Goal: Communication & Community: Answer question/provide support

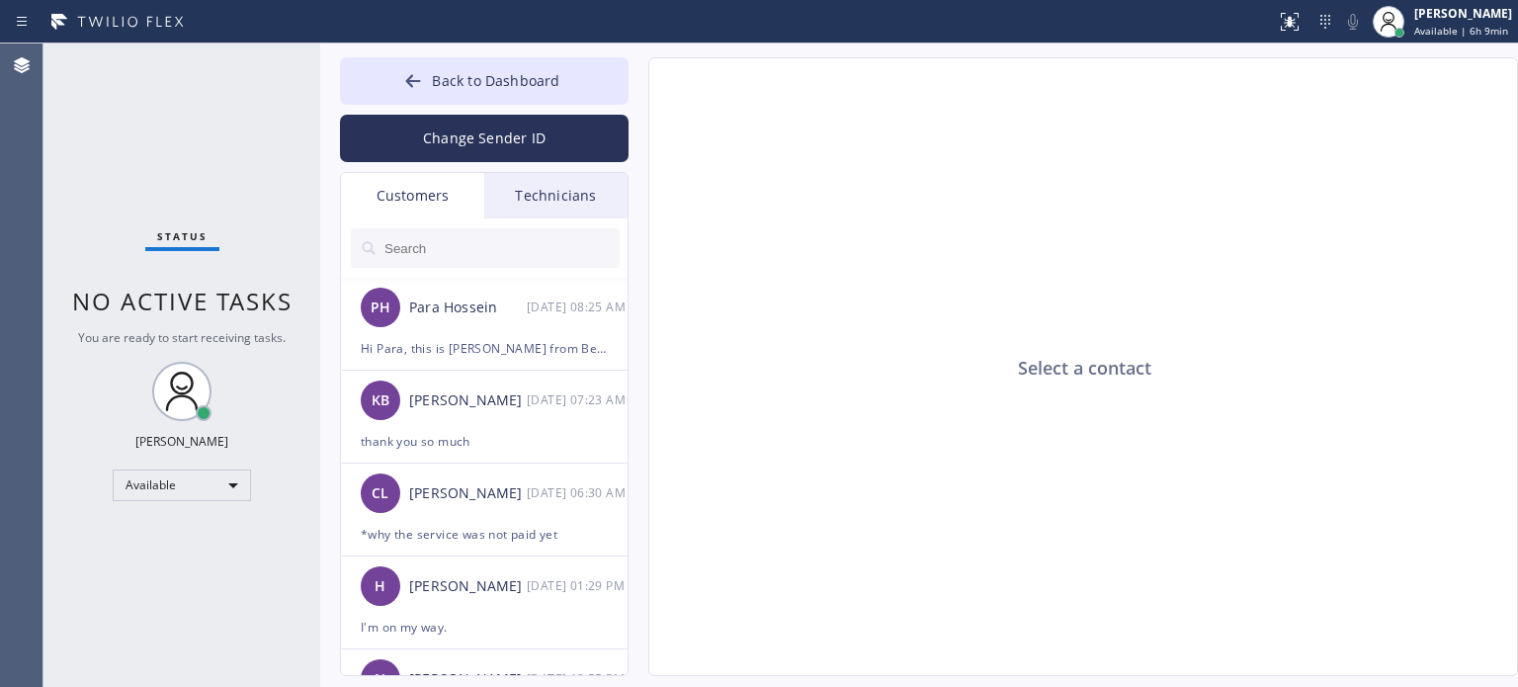
click at [480, 71] on span "Back to Dashboard" at bounding box center [495, 80] width 127 height 19
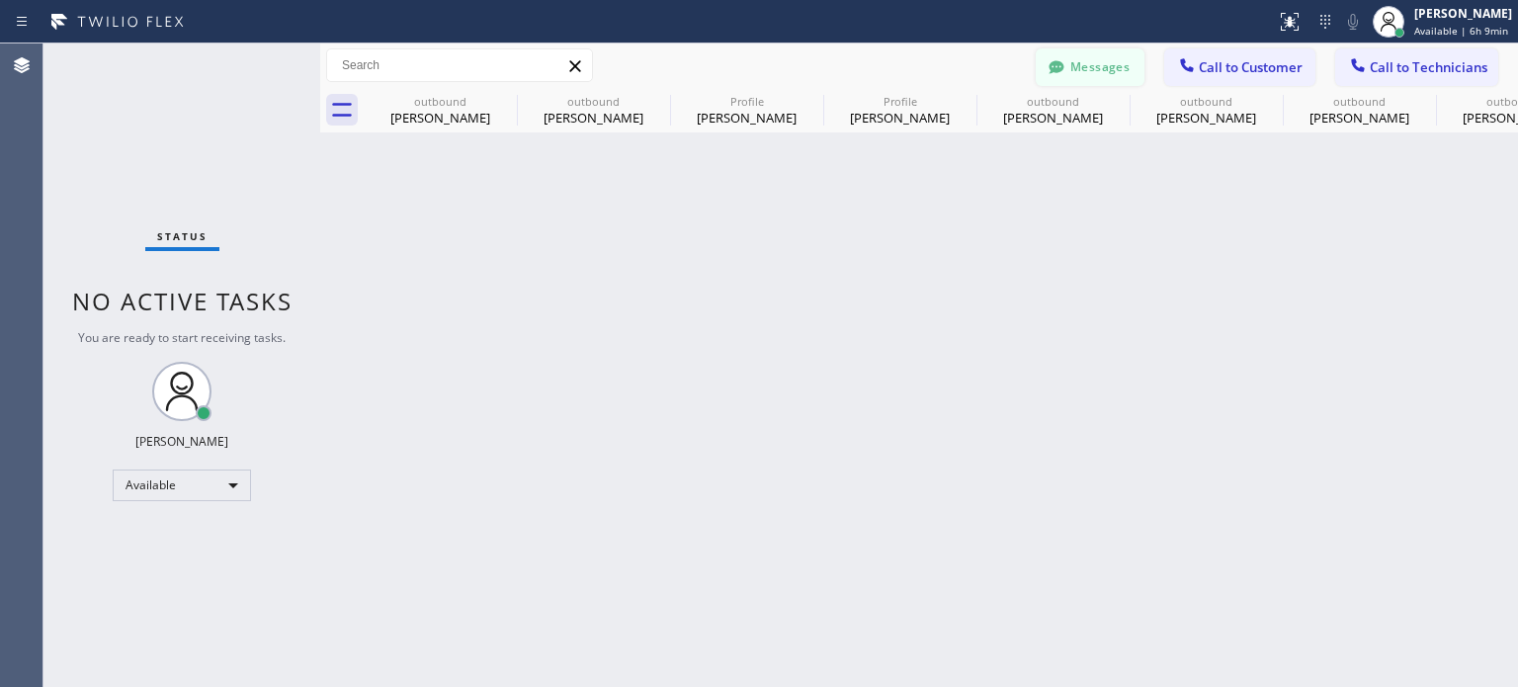
click at [1067, 62] on div at bounding box center [1056, 69] width 24 height 24
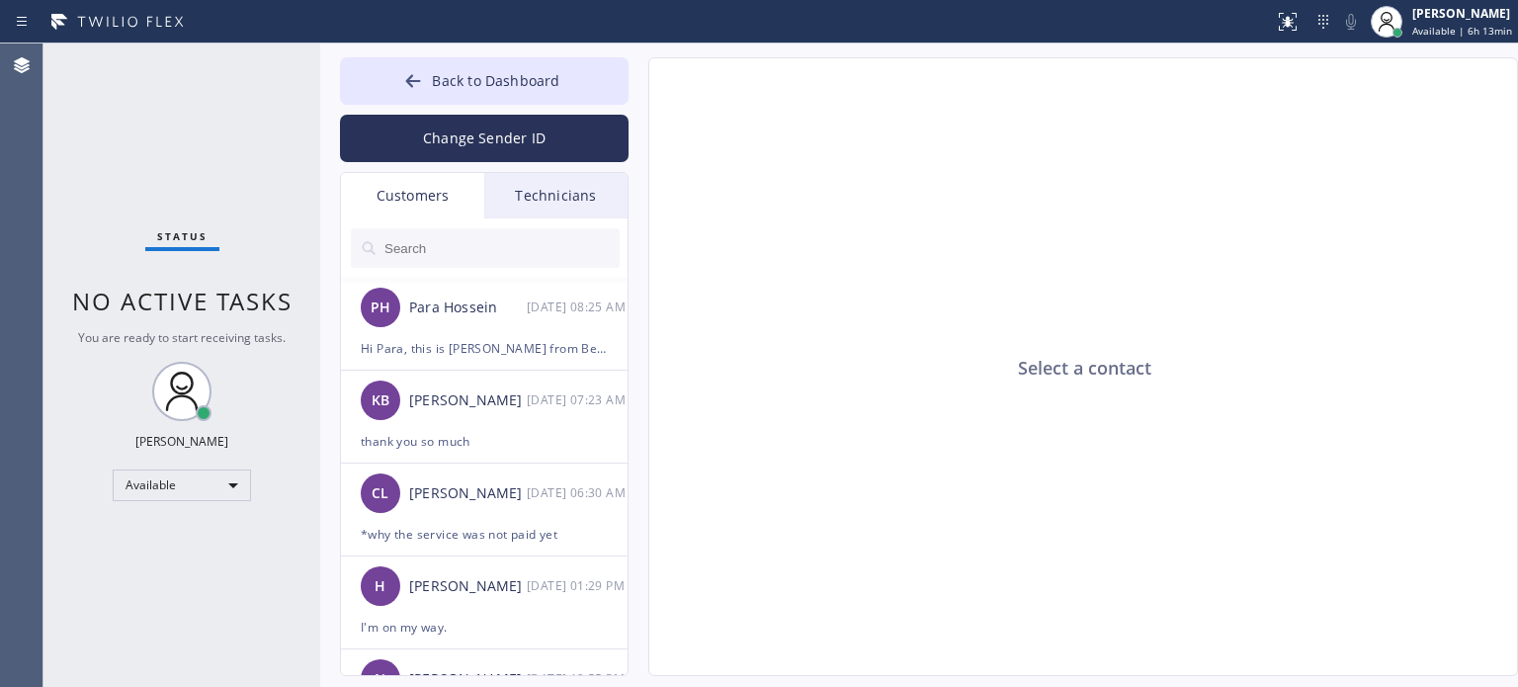
click at [1247, 218] on div "Select a contact" at bounding box center [1084, 367] width 870 height 619
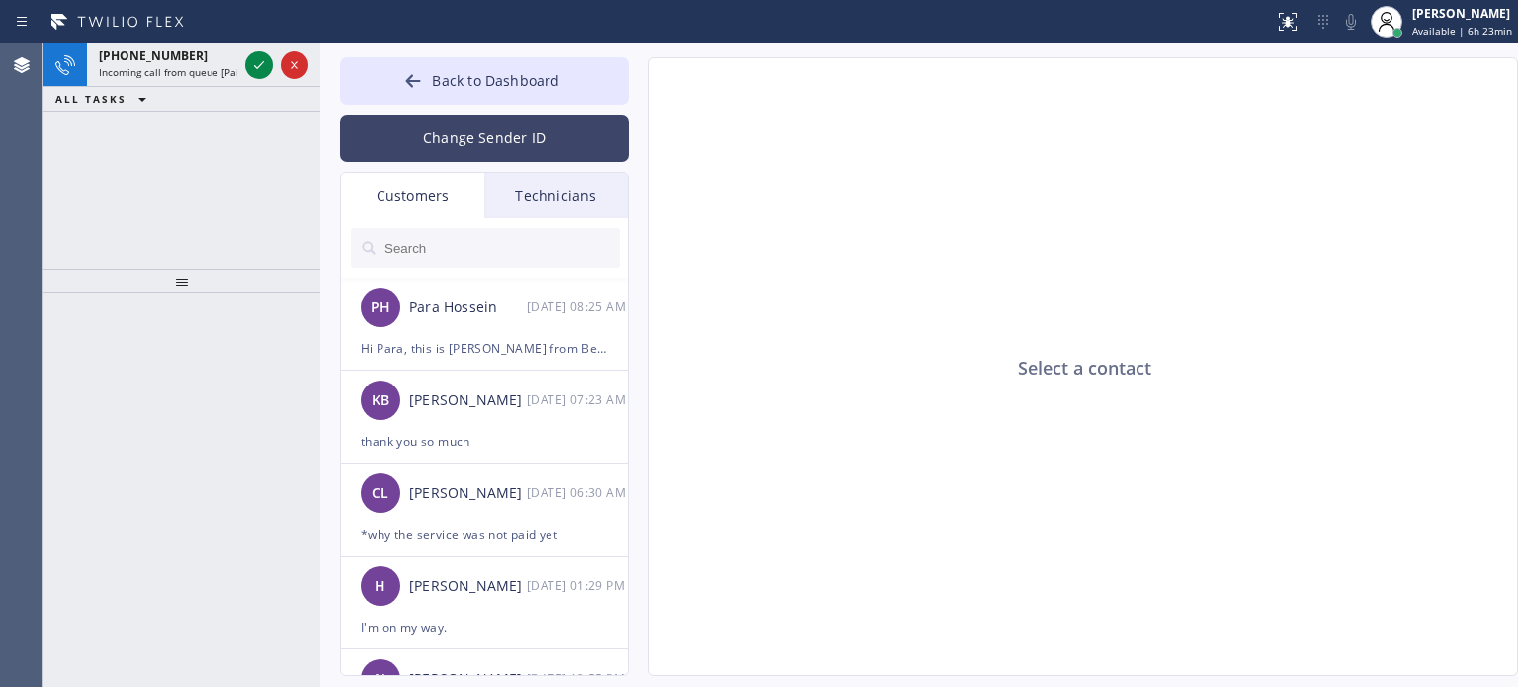
click at [443, 124] on button "Change Sender ID" at bounding box center [484, 138] width 289 height 47
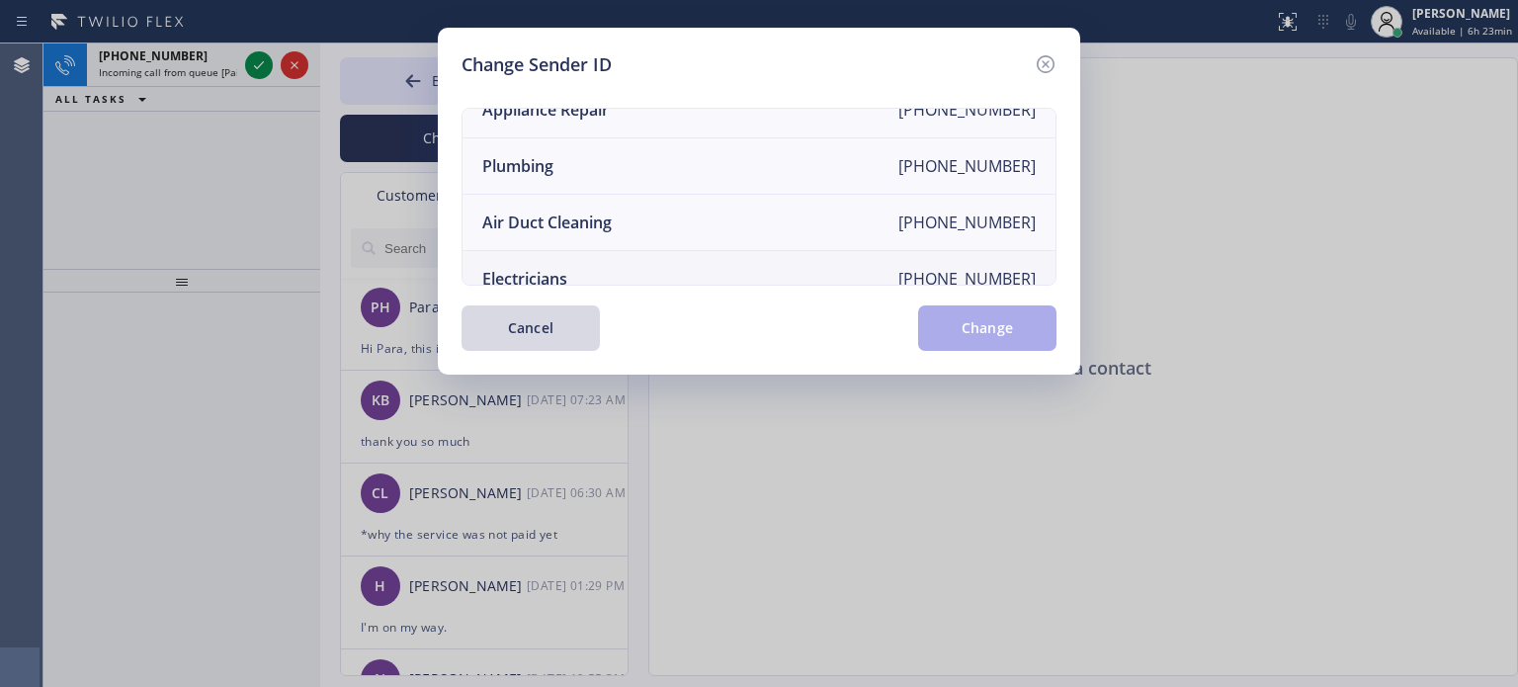
scroll to position [230, 0]
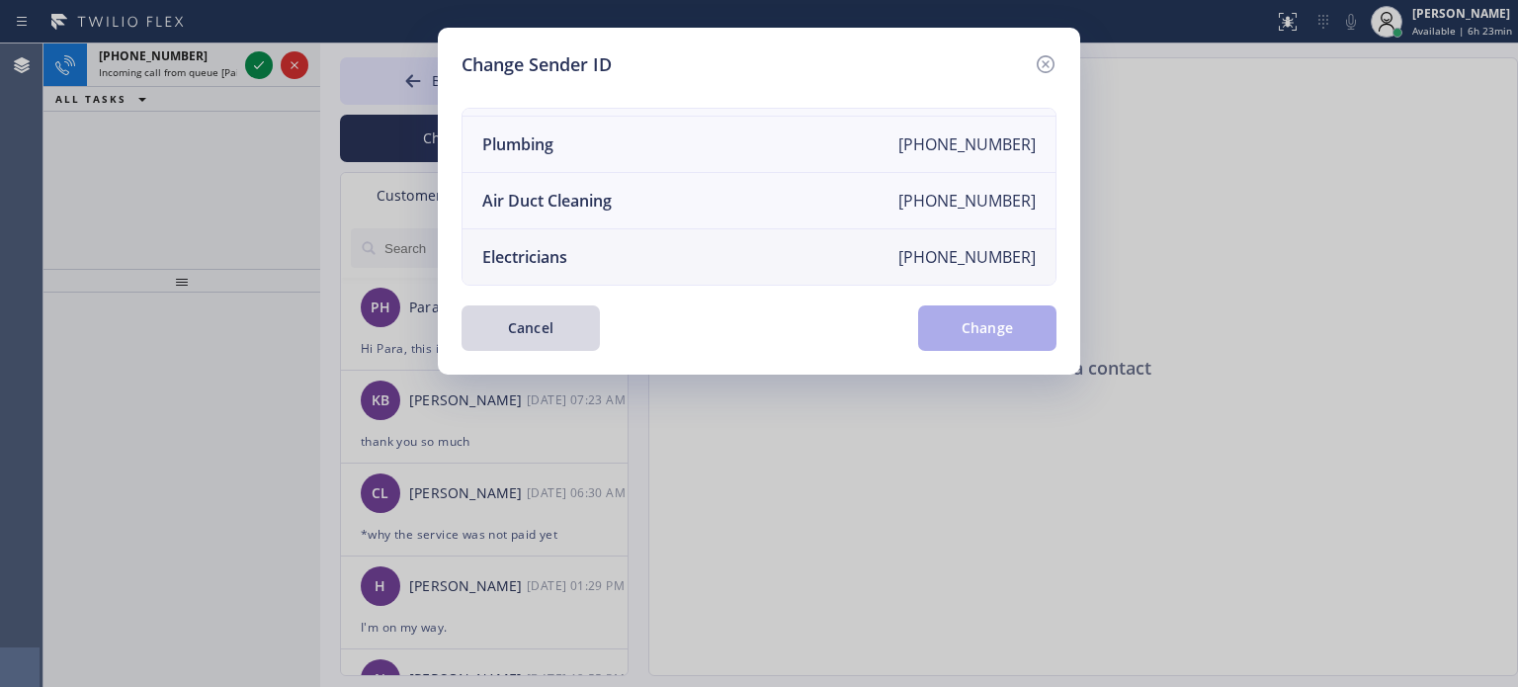
click at [570, 245] on li "Electricians [PHONE_NUMBER]" at bounding box center [758, 256] width 593 height 55
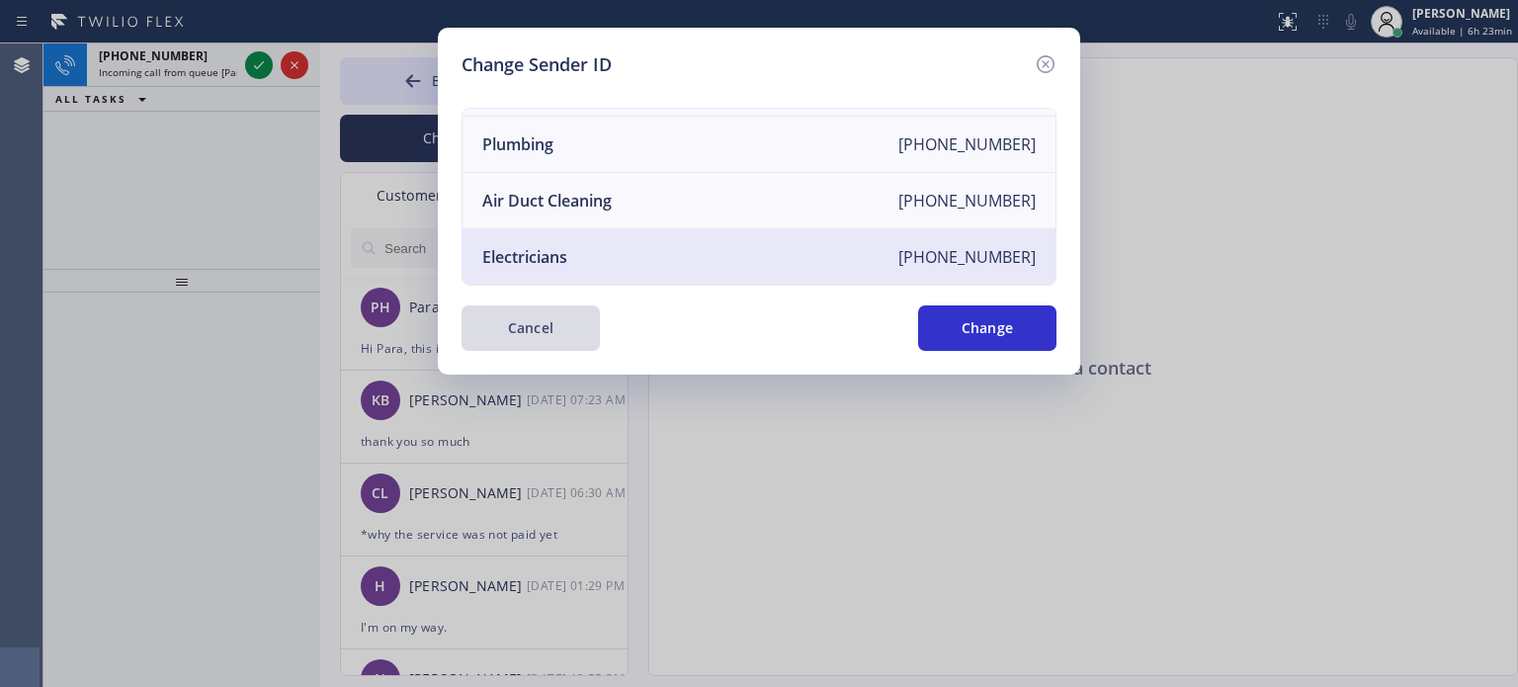
click at [589, 333] on button "Cancel" at bounding box center [530, 327] width 138 height 45
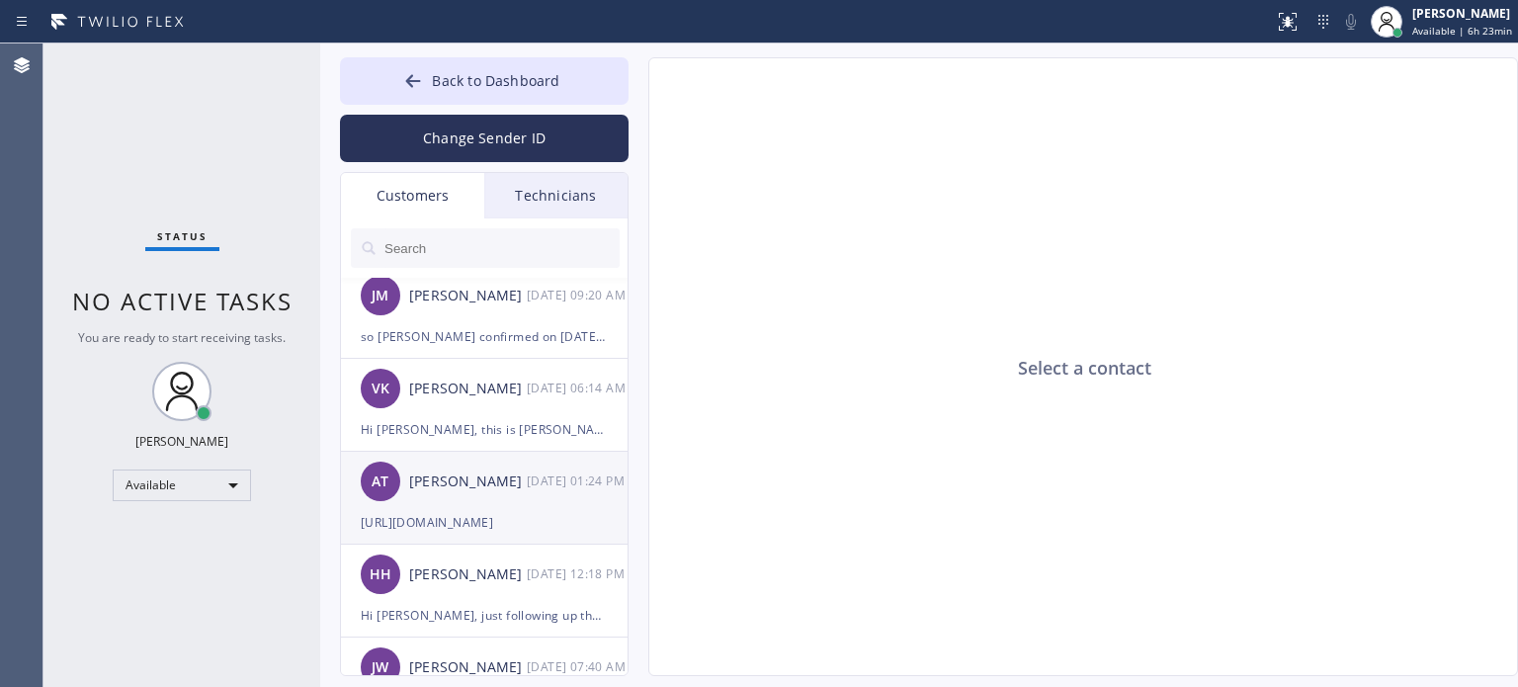
scroll to position [593, 0]
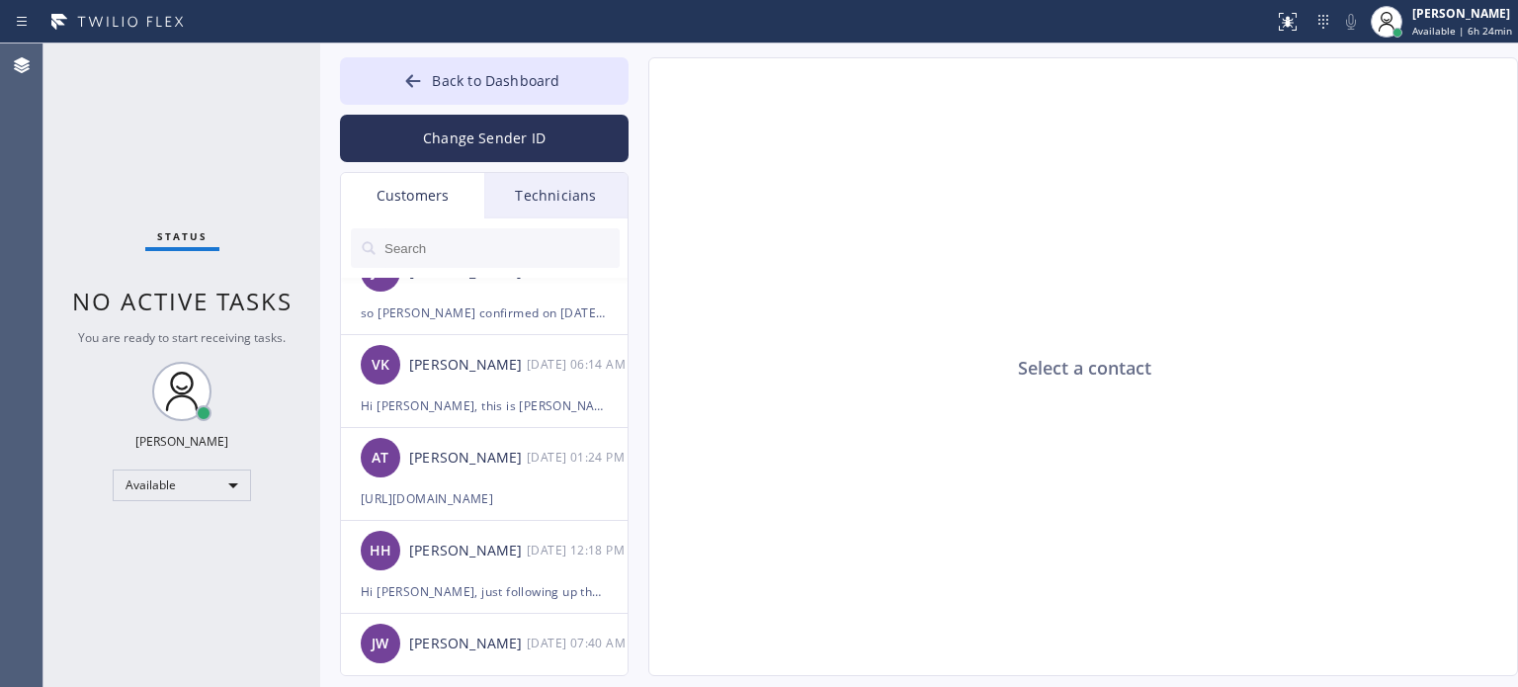
click at [1210, 384] on div "Select a contact" at bounding box center [1084, 367] width 870 height 619
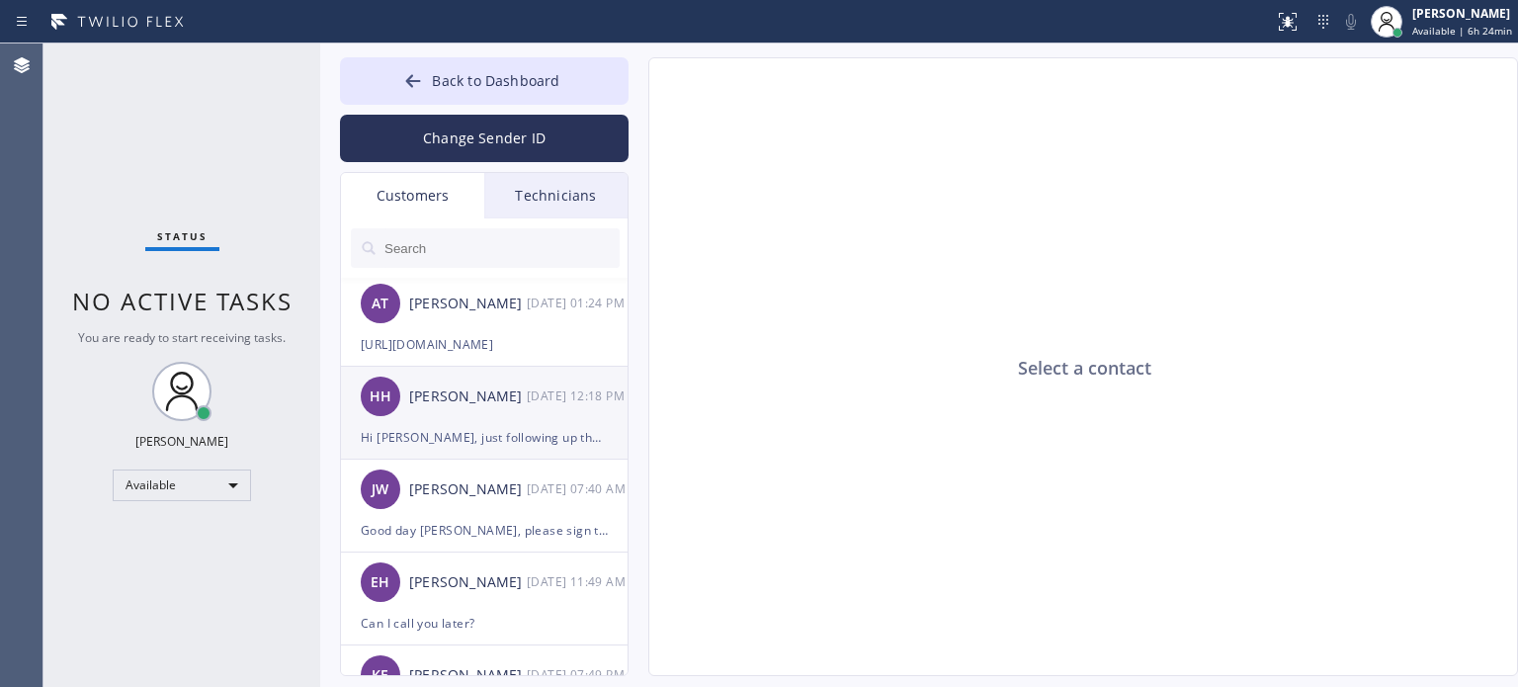
scroll to position [791, 0]
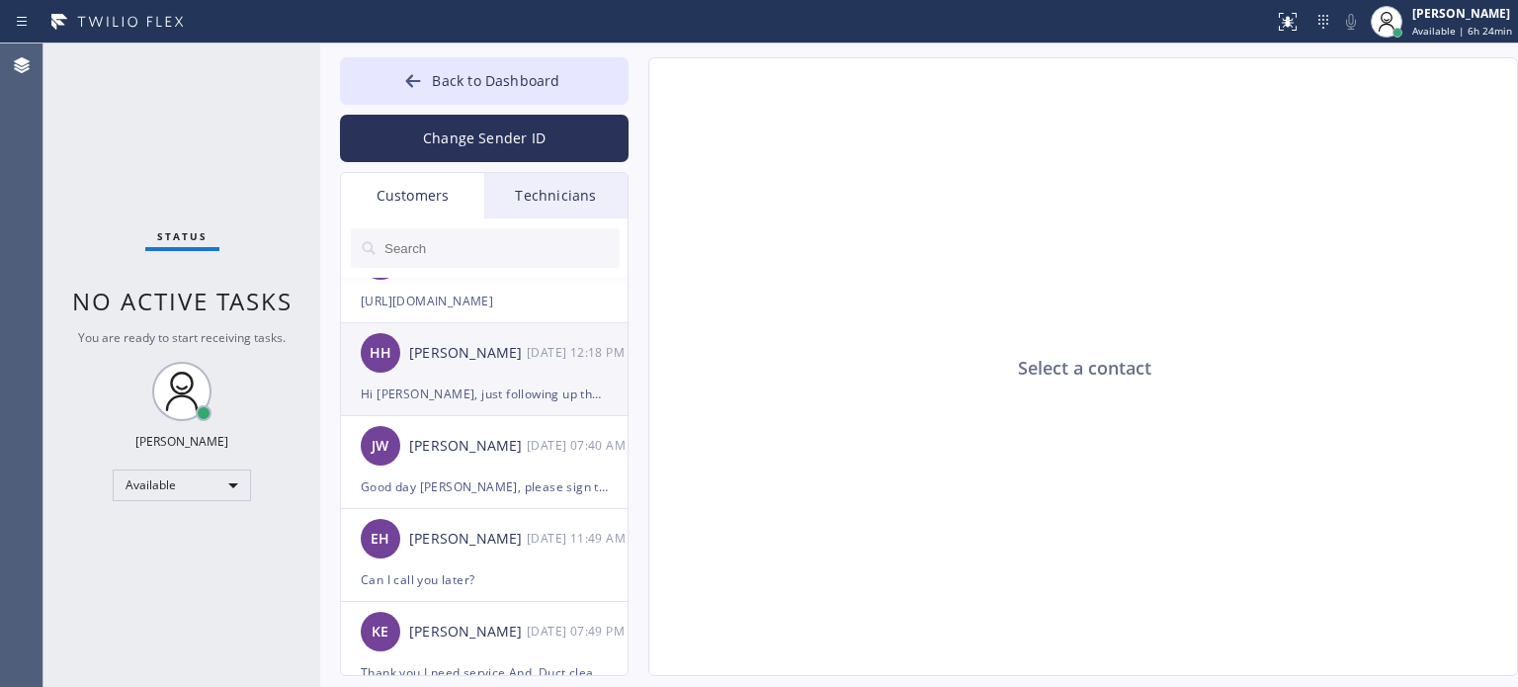
click at [532, 398] on div "Hi [PERSON_NAME], just following up the signature in the paid invoice. I need i…" at bounding box center [484, 393] width 247 height 23
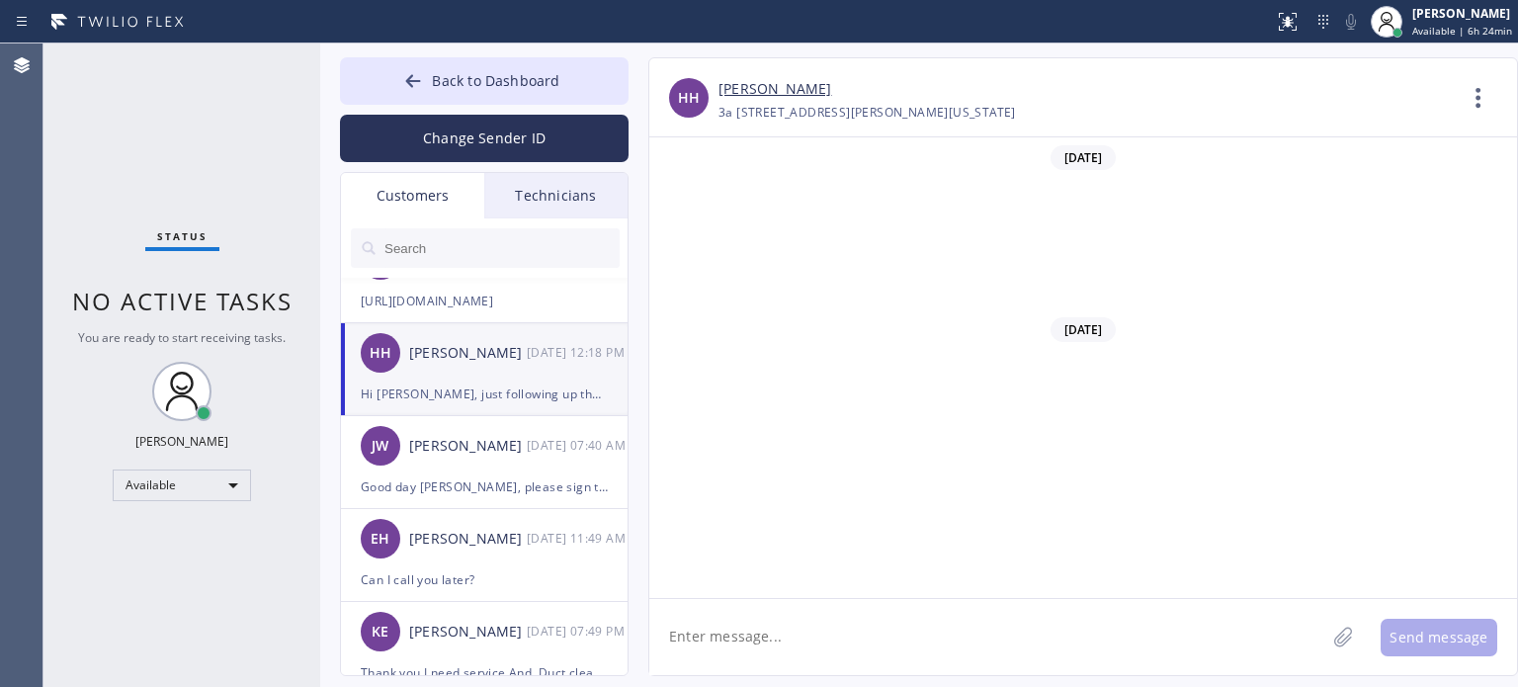
scroll to position [1408, 0]
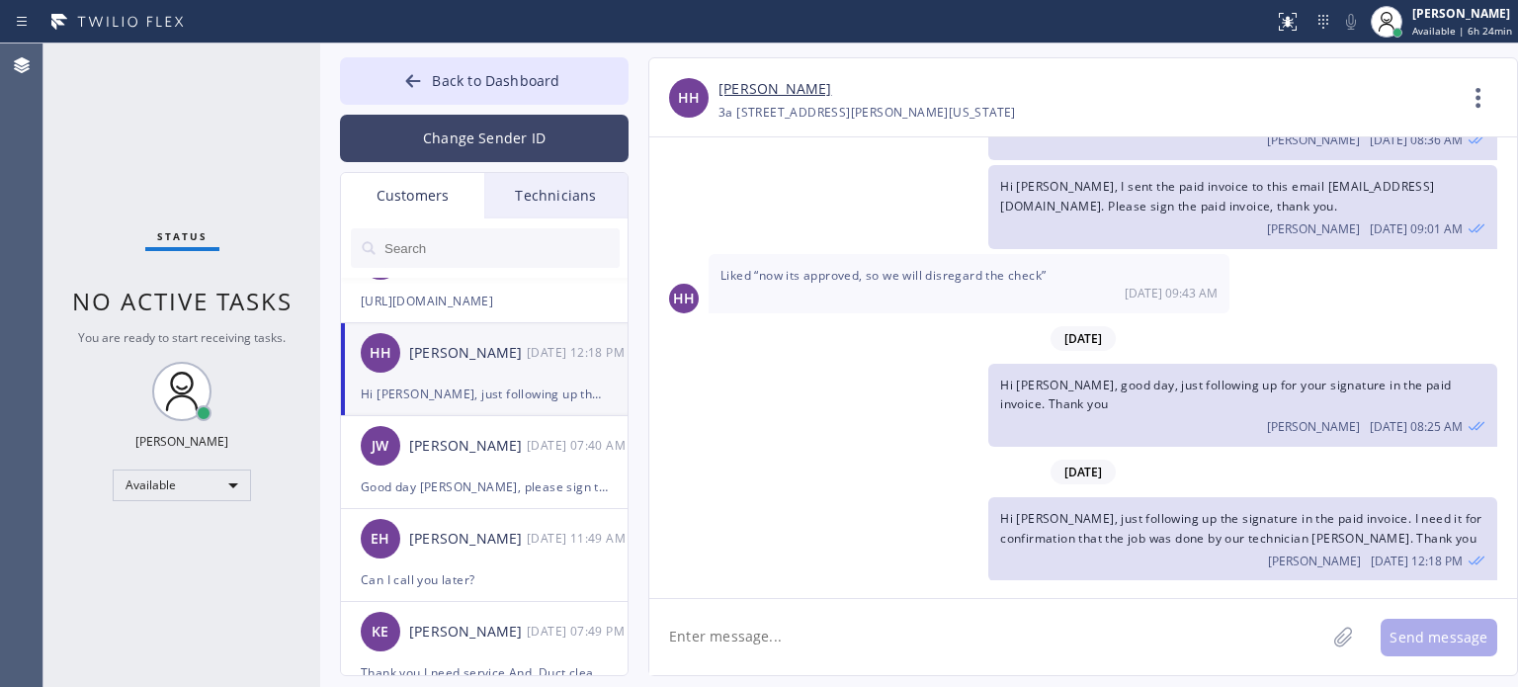
click at [446, 130] on button "Change Sender ID" at bounding box center [484, 138] width 289 height 47
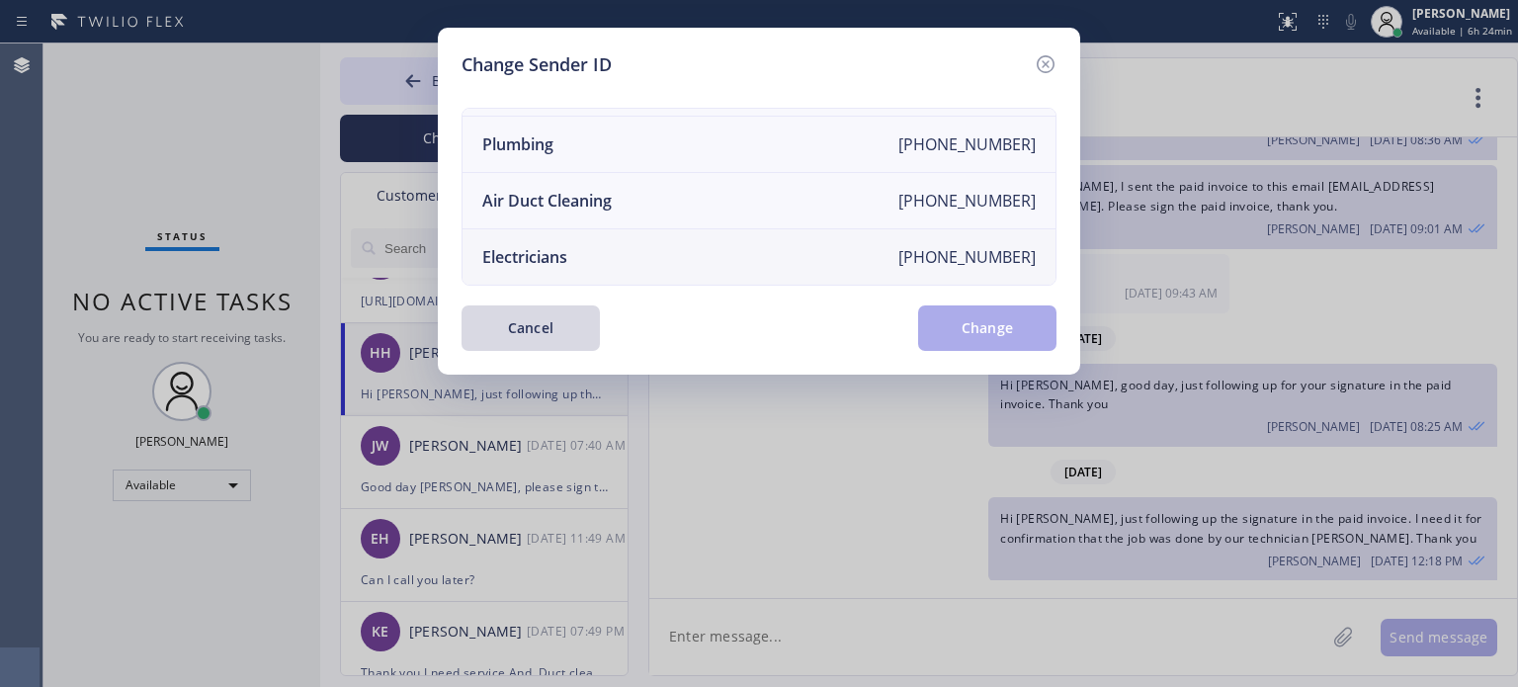
click at [538, 246] on div "Electricians" at bounding box center [524, 257] width 85 height 22
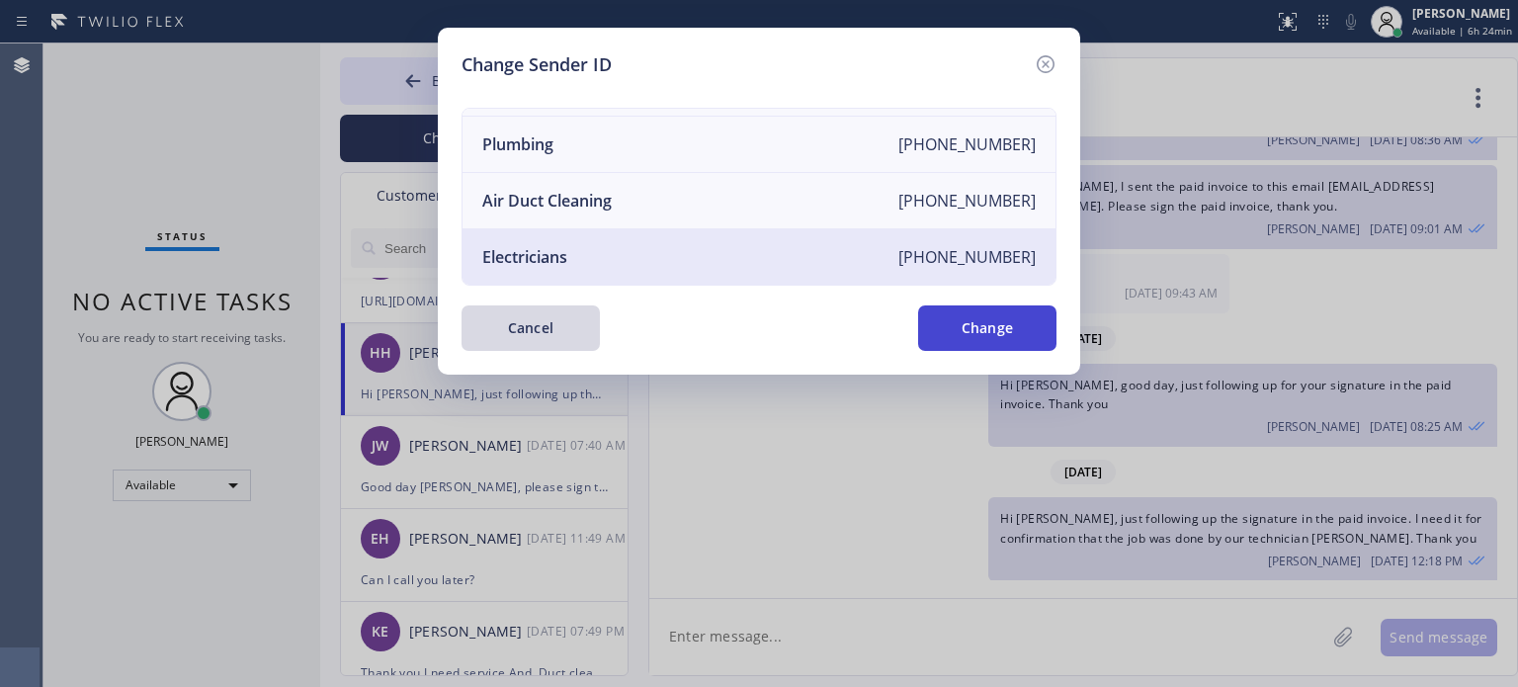
click at [976, 324] on button "Change" at bounding box center [987, 327] width 138 height 45
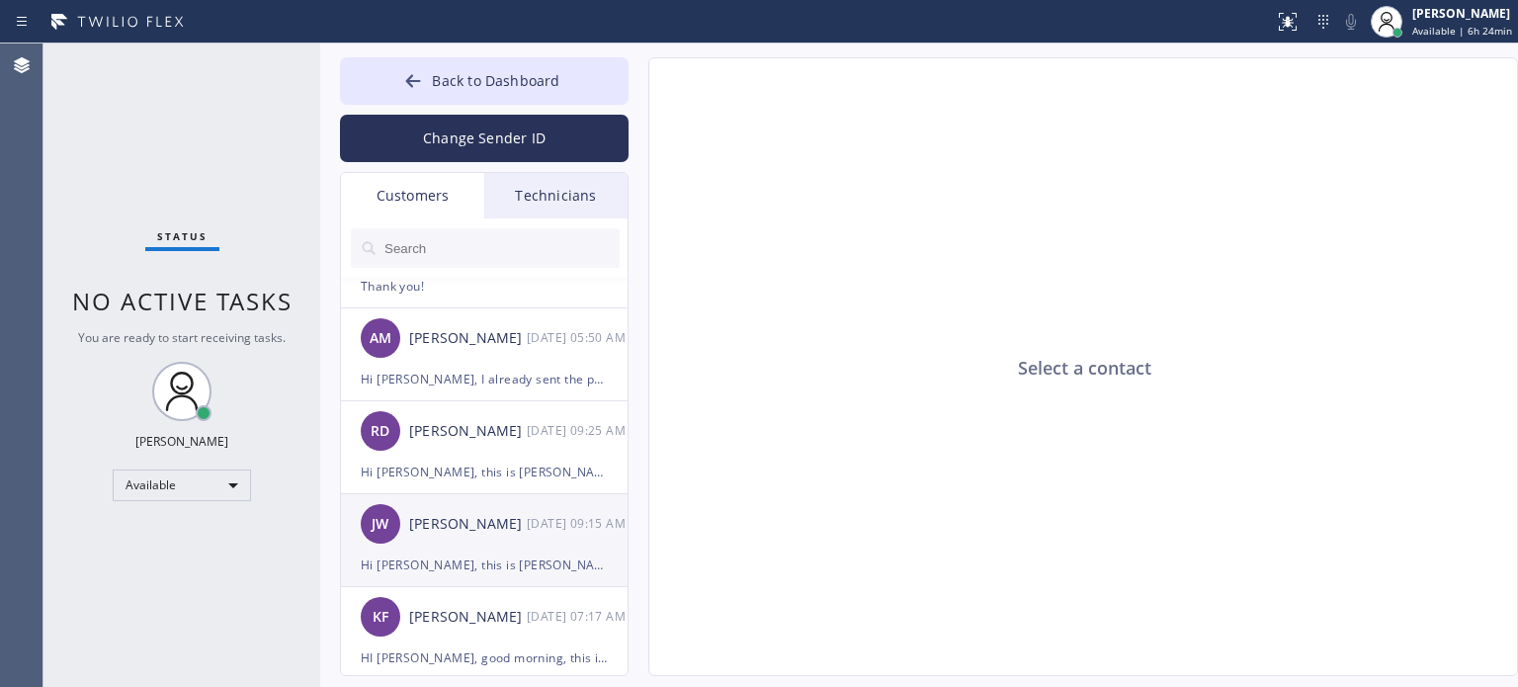
scroll to position [494, 0]
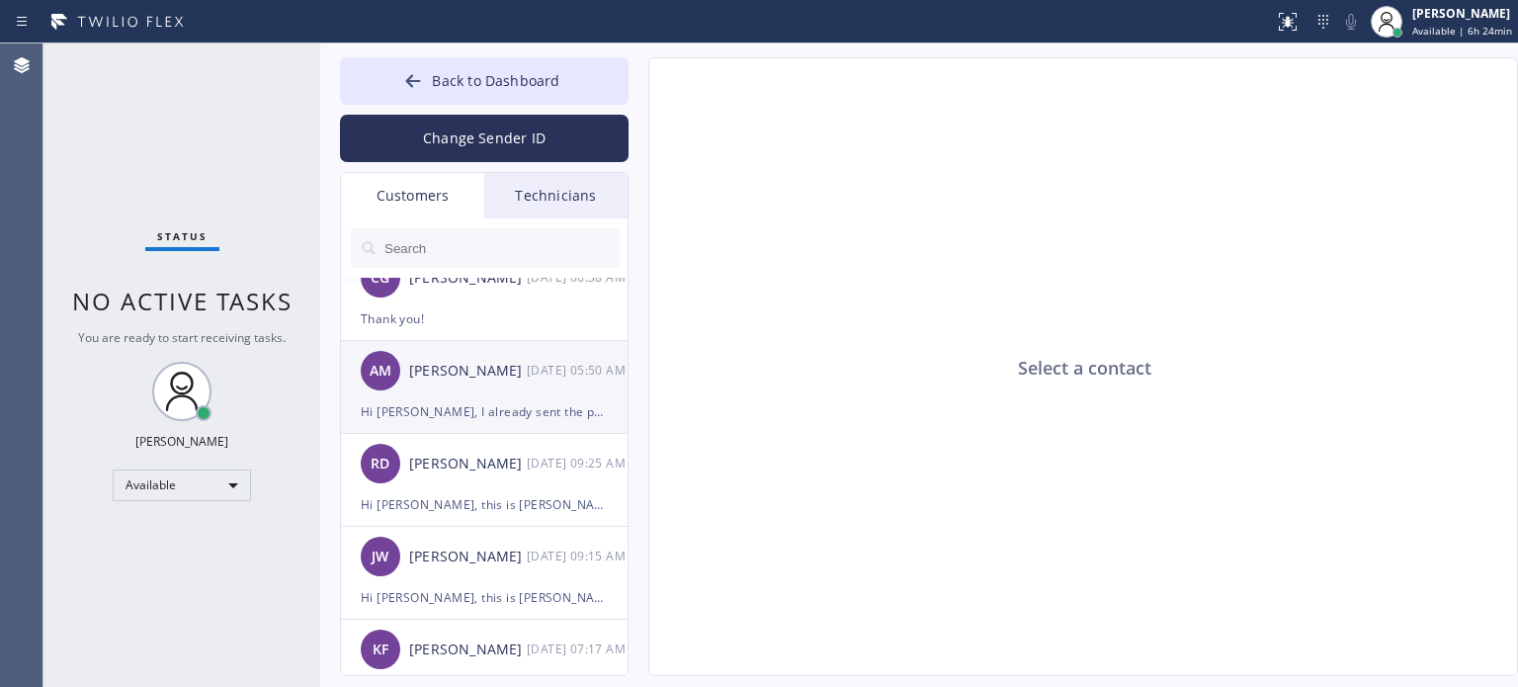
click at [433, 377] on div "[PERSON_NAME]" at bounding box center [468, 371] width 118 height 23
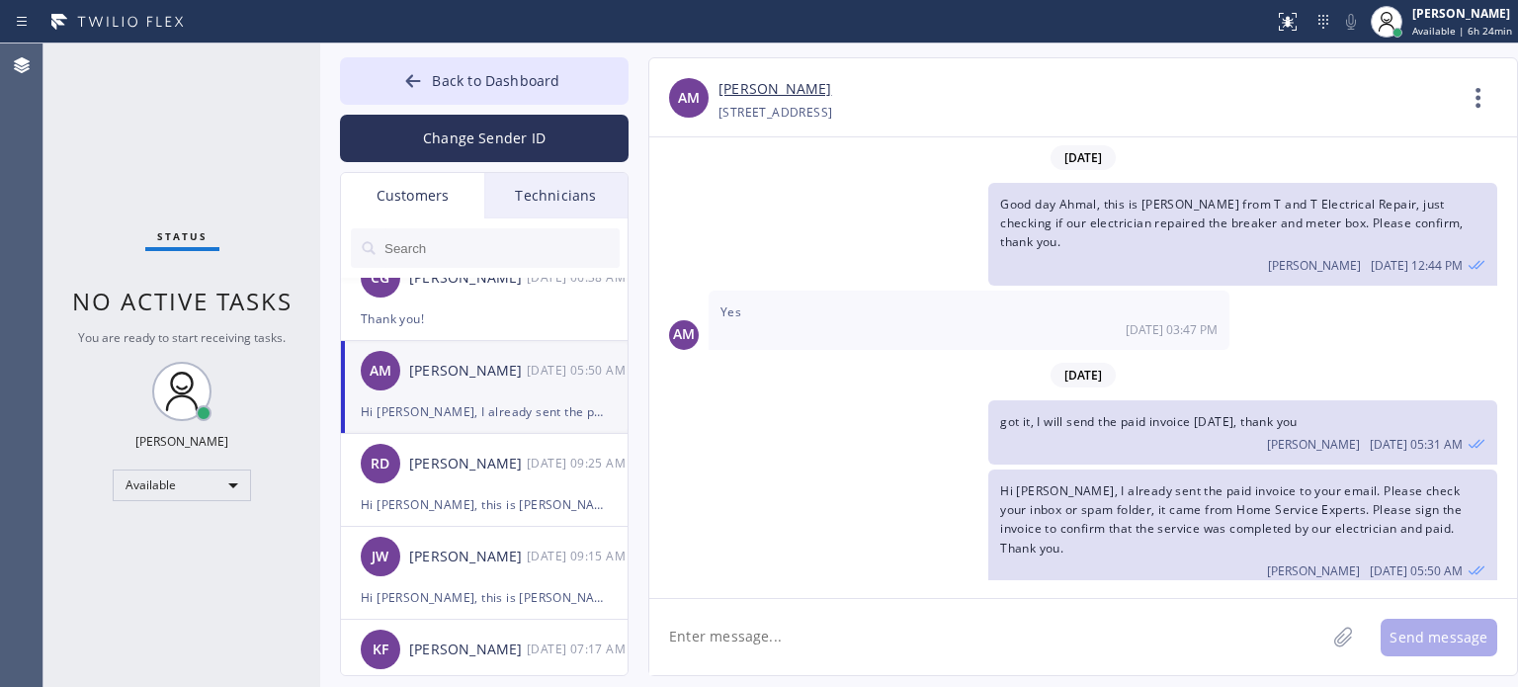
click at [747, 655] on textarea at bounding box center [987, 637] width 676 height 76
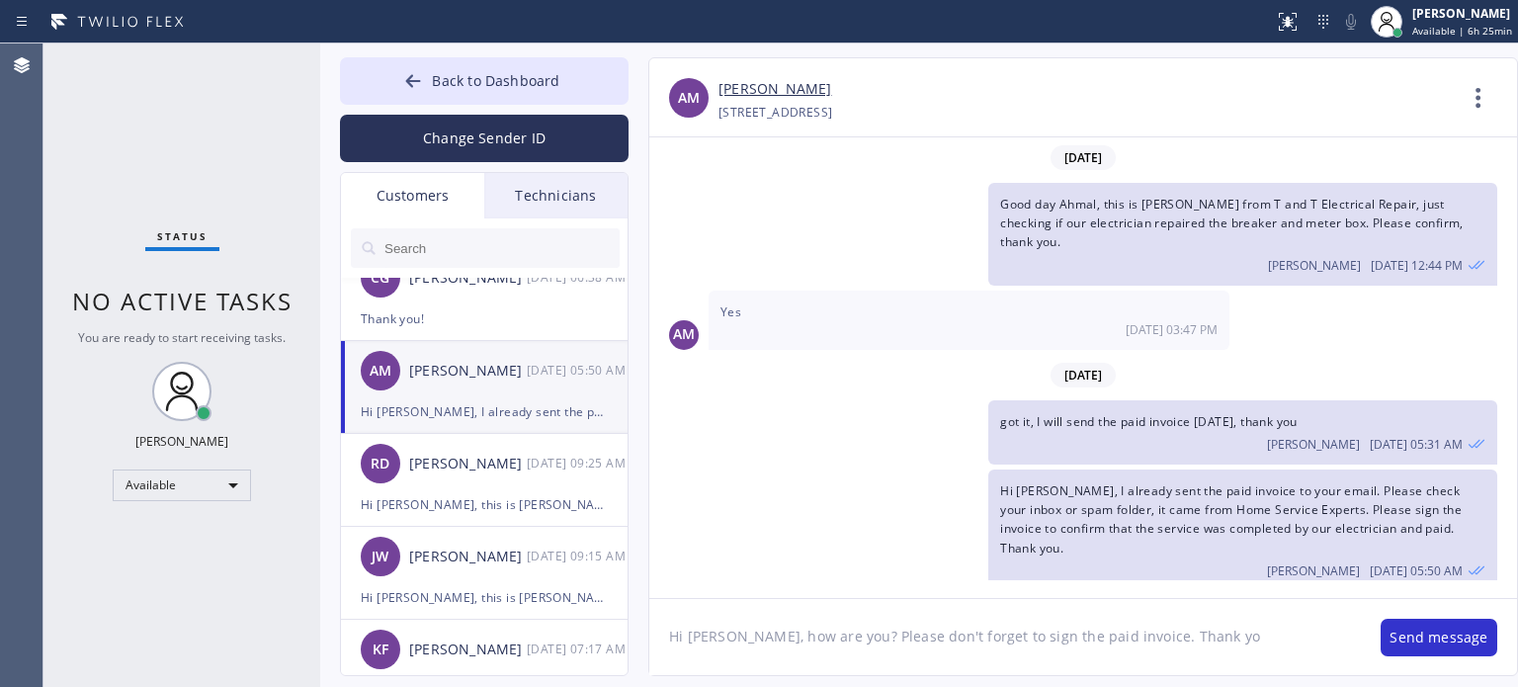
type textarea "Hi [PERSON_NAME], how are you? Please don't forget to sign the paid invoice. Th…"
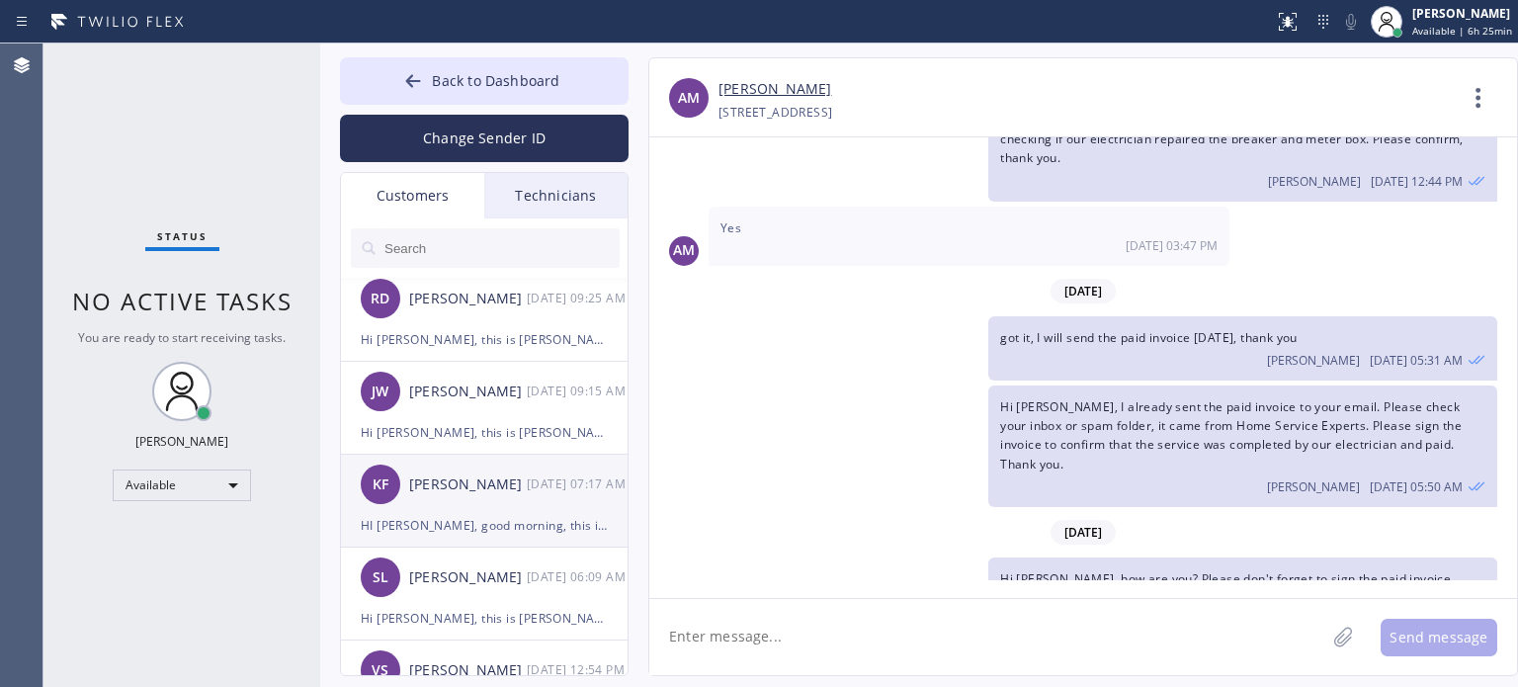
scroll to position [791, 0]
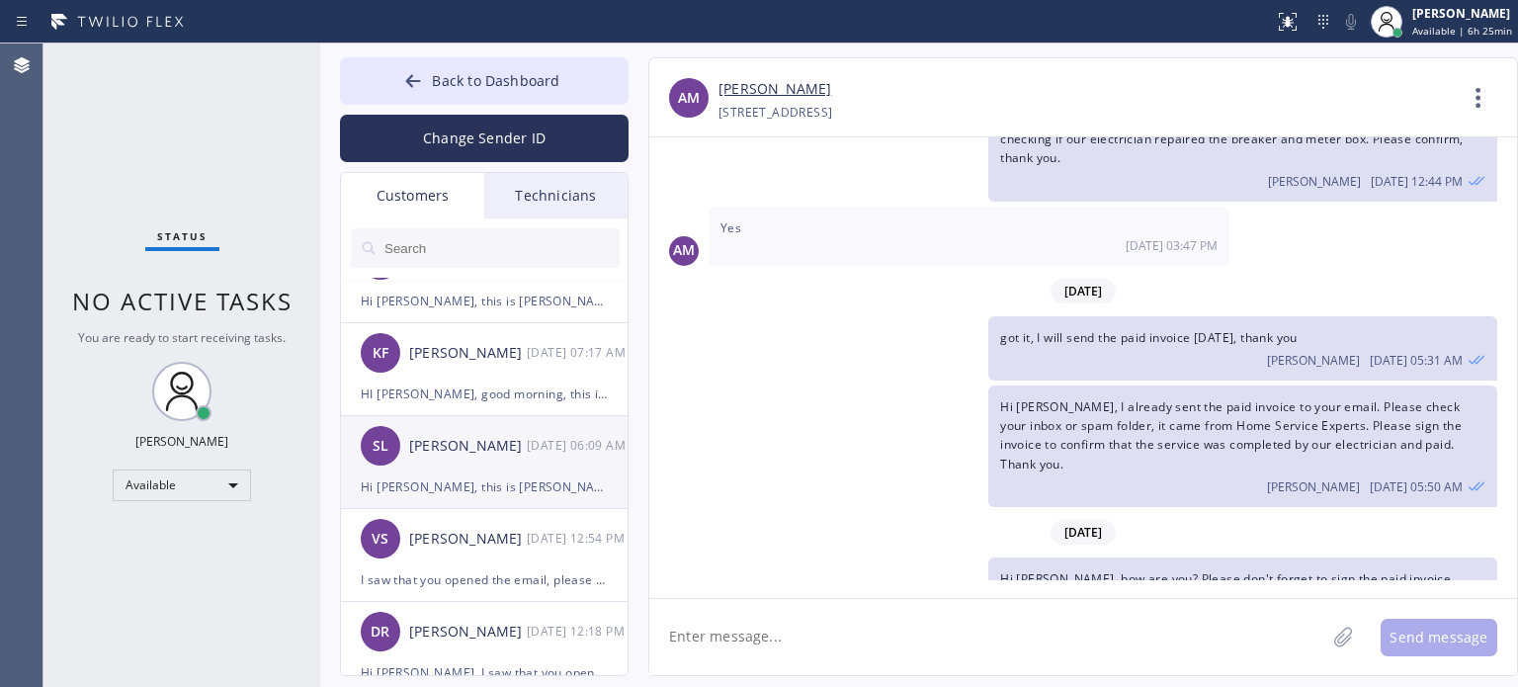
click at [441, 481] on div "Hi [PERSON_NAME], this is [PERSON_NAME] from [PERSON_NAME] Electrical, I alread…" at bounding box center [484, 486] width 247 height 23
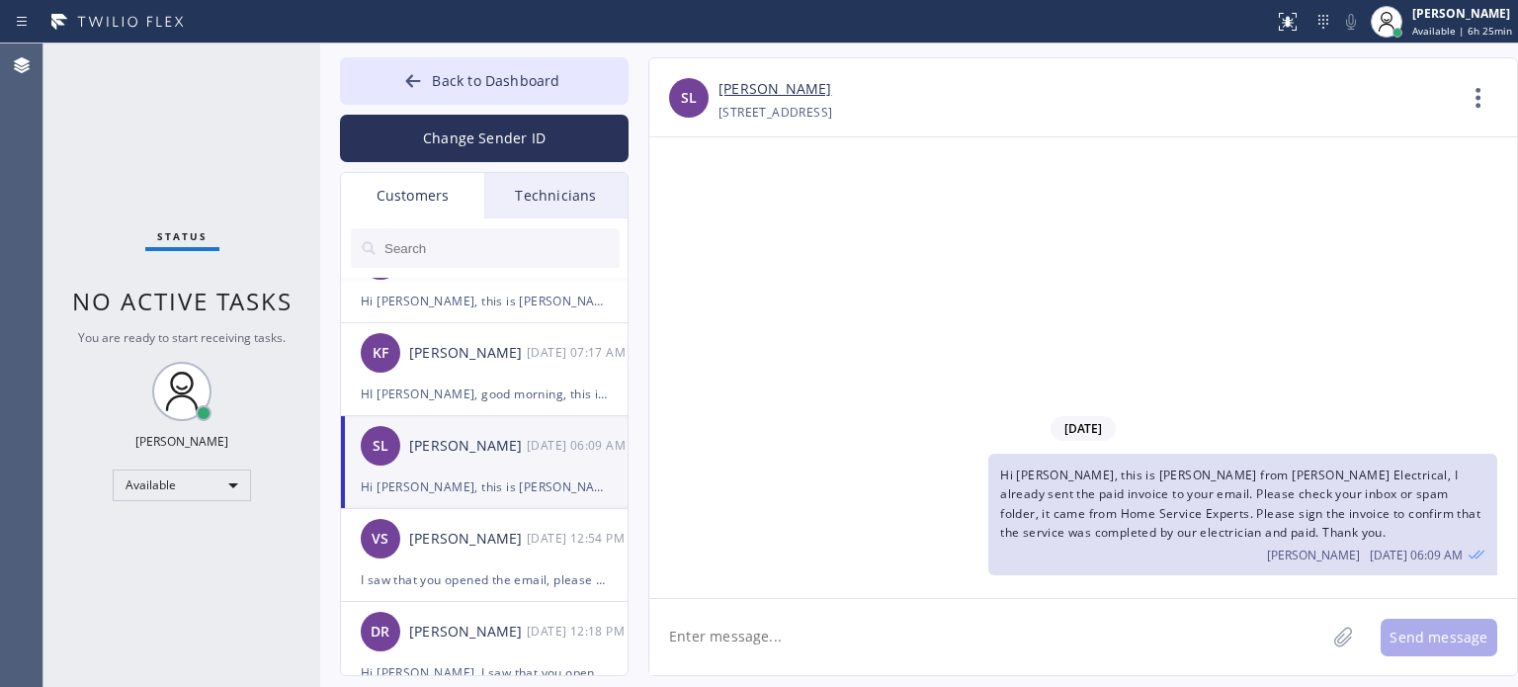
scroll to position [0, 0]
click at [956, 638] on textarea at bounding box center [987, 637] width 676 height 76
click at [1153, 305] on div "[DATE] Hi [PERSON_NAME], this is [PERSON_NAME] from [PERSON_NAME] Electrical, I…" at bounding box center [1083, 367] width 868 height 460
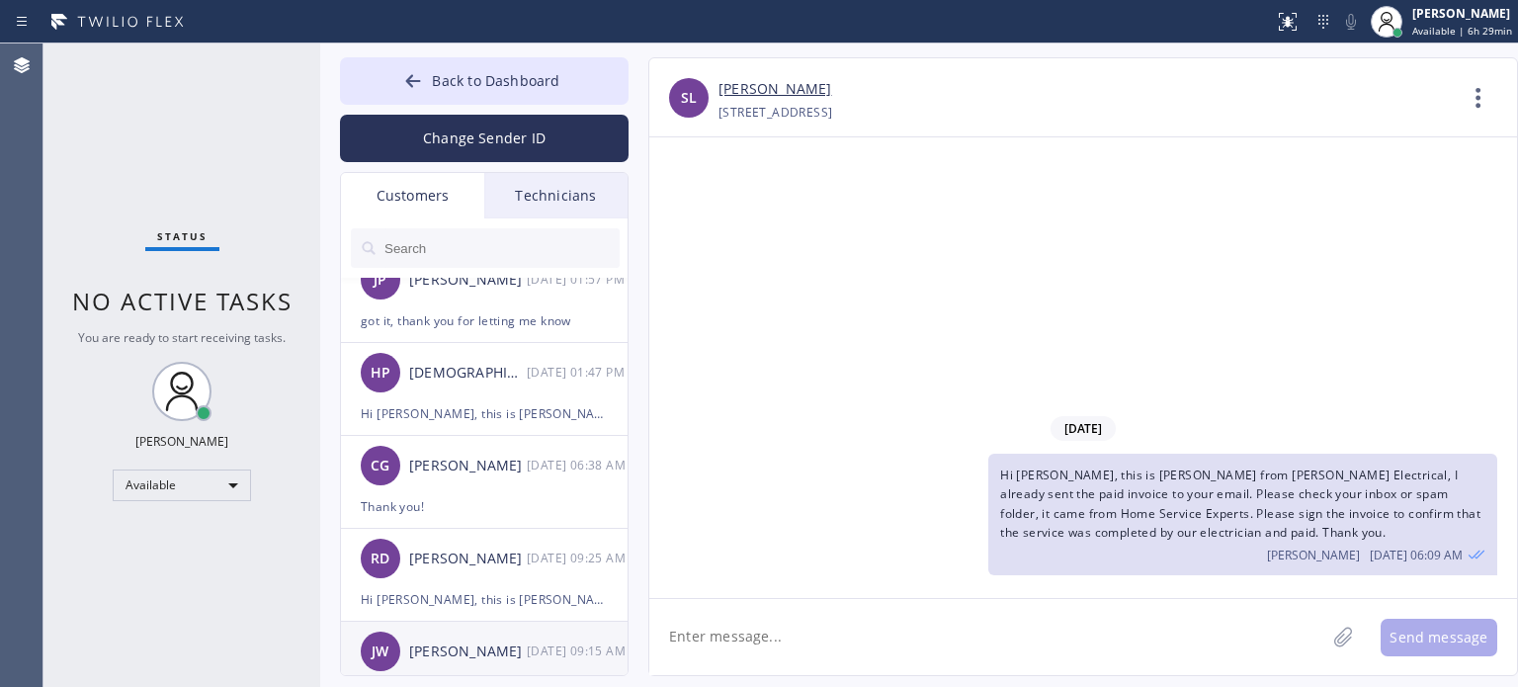
scroll to position [99, 0]
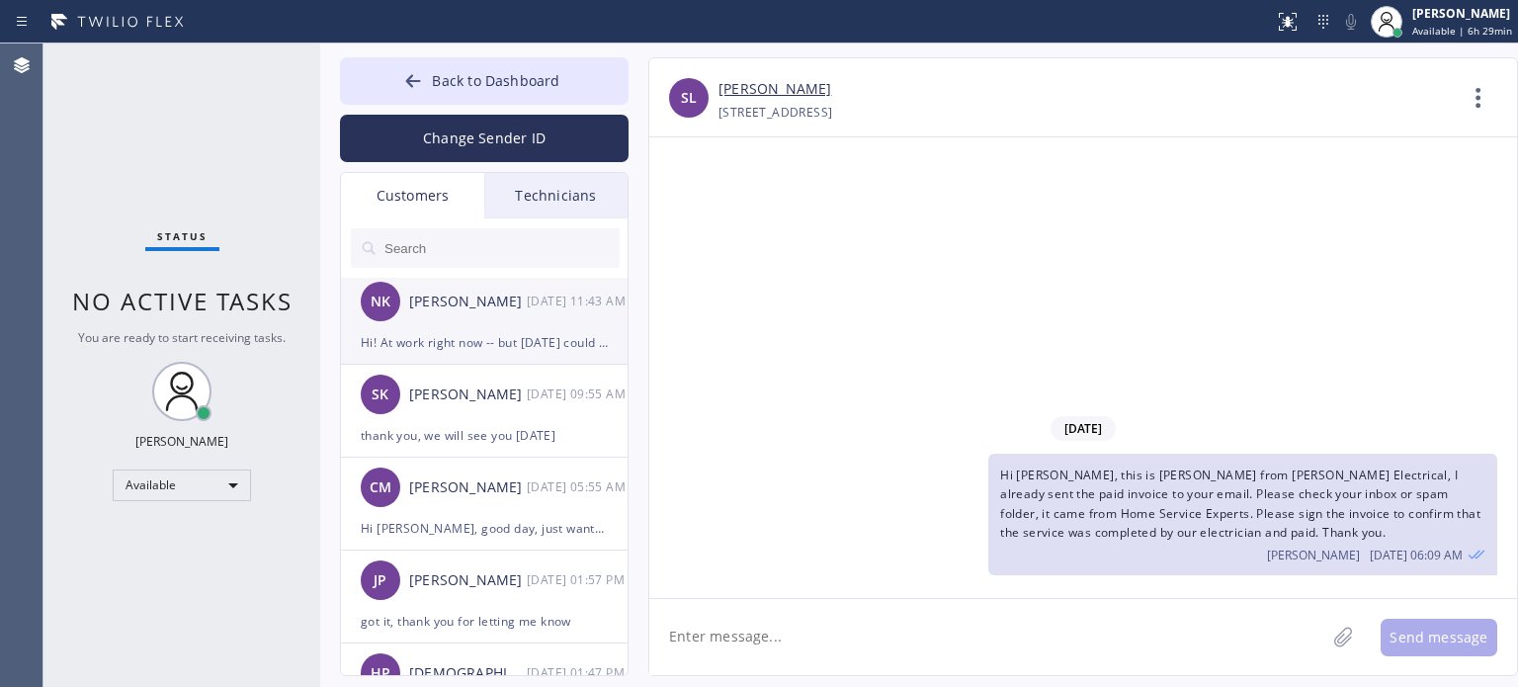
click at [443, 334] on div "Hi! At work right now -- but [DATE] could be a bit difficult. Is [DATE] possibl…" at bounding box center [484, 342] width 247 height 23
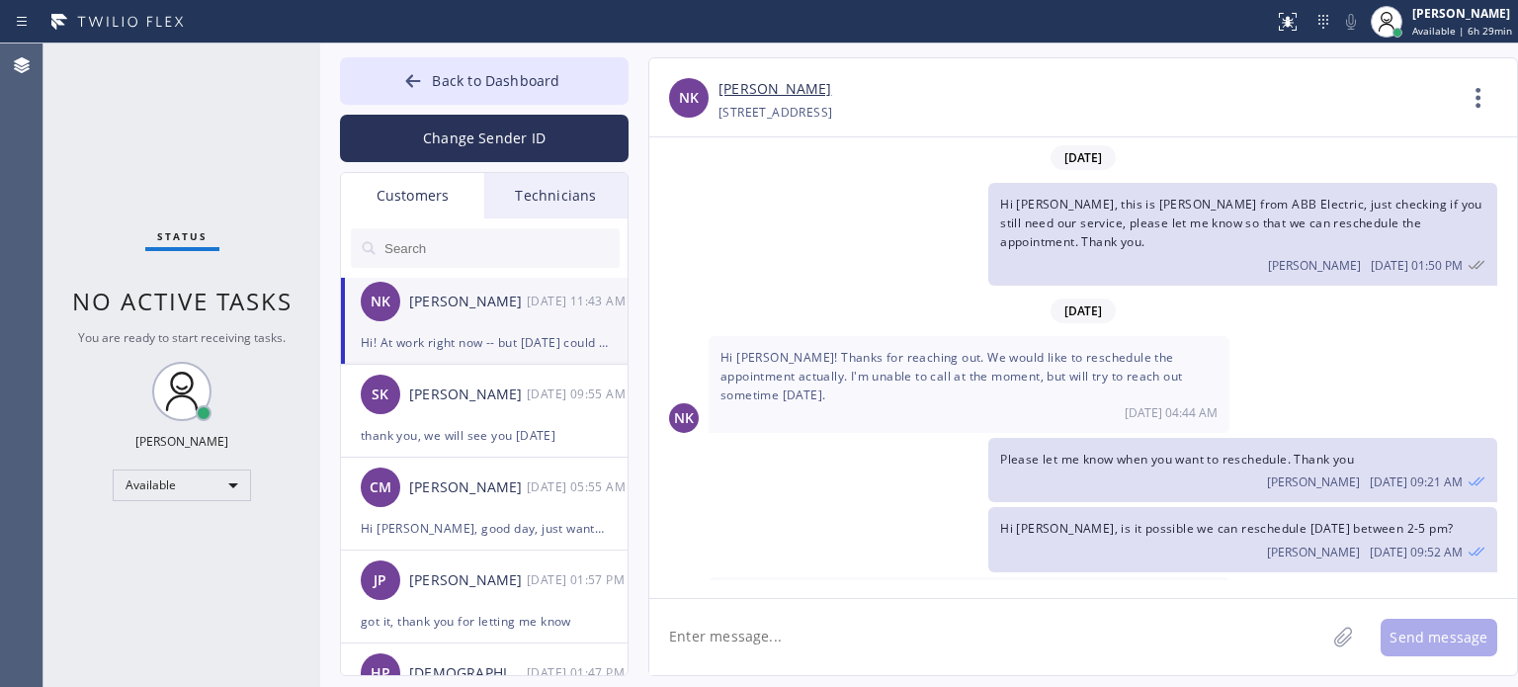
scroll to position [35, 0]
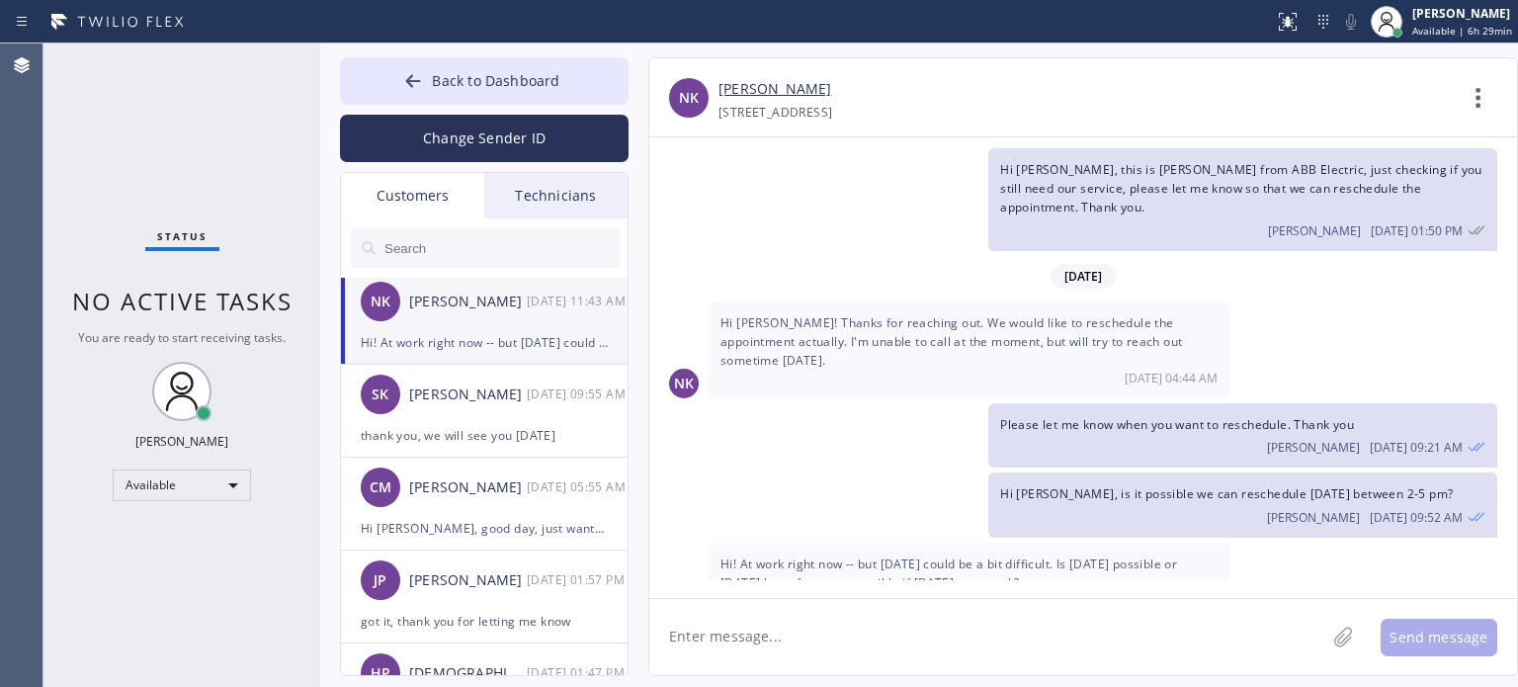
click at [834, 635] on textarea at bounding box center [987, 637] width 676 height 76
click at [881, 631] on textarea at bounding box center [987, 637] width 676 height 76
click at [1245, 624] on textarea at bounding box center [987, 637] width 676 height 76
click at [1104, 643] on textarea at bounding box center [987, 637] width 676 height 76
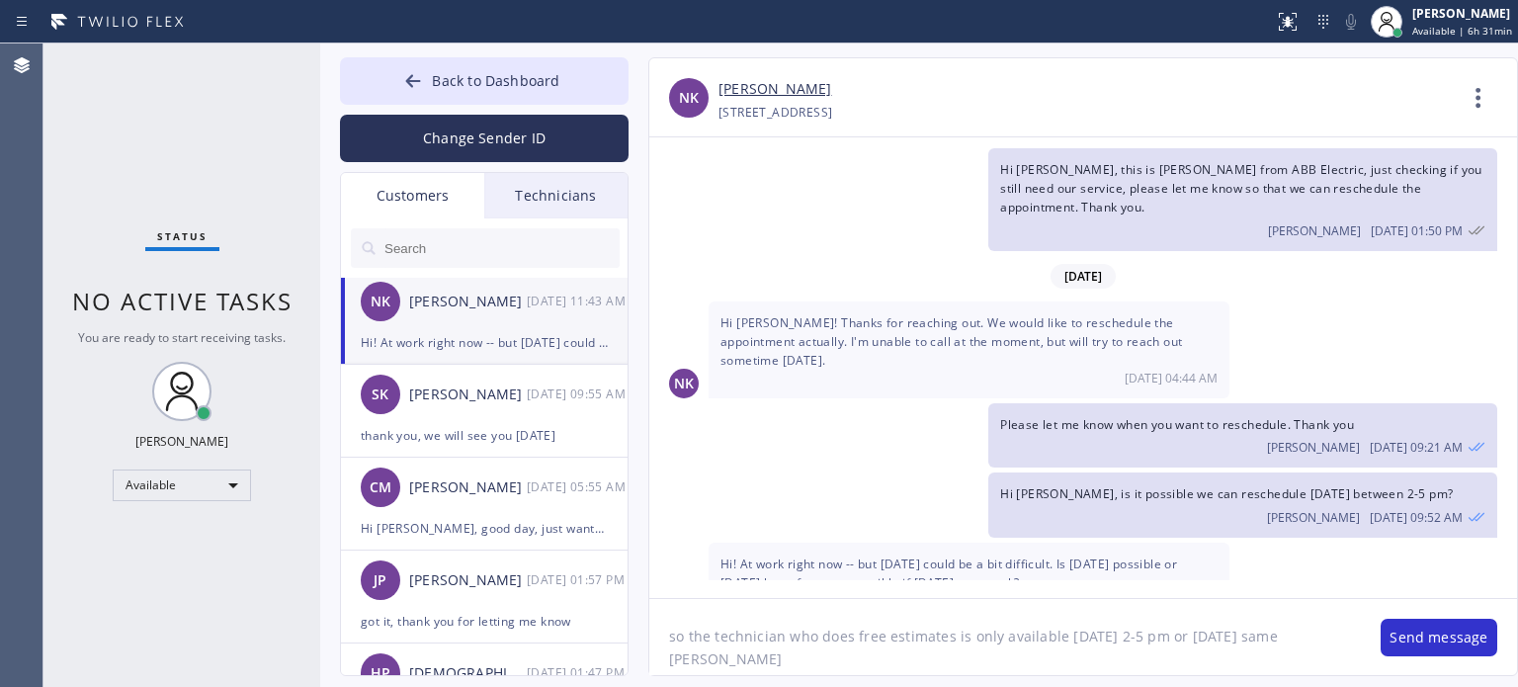
type textarea "so the technician who does free estimates is only available [DATE] 2-5 pm or [D…"
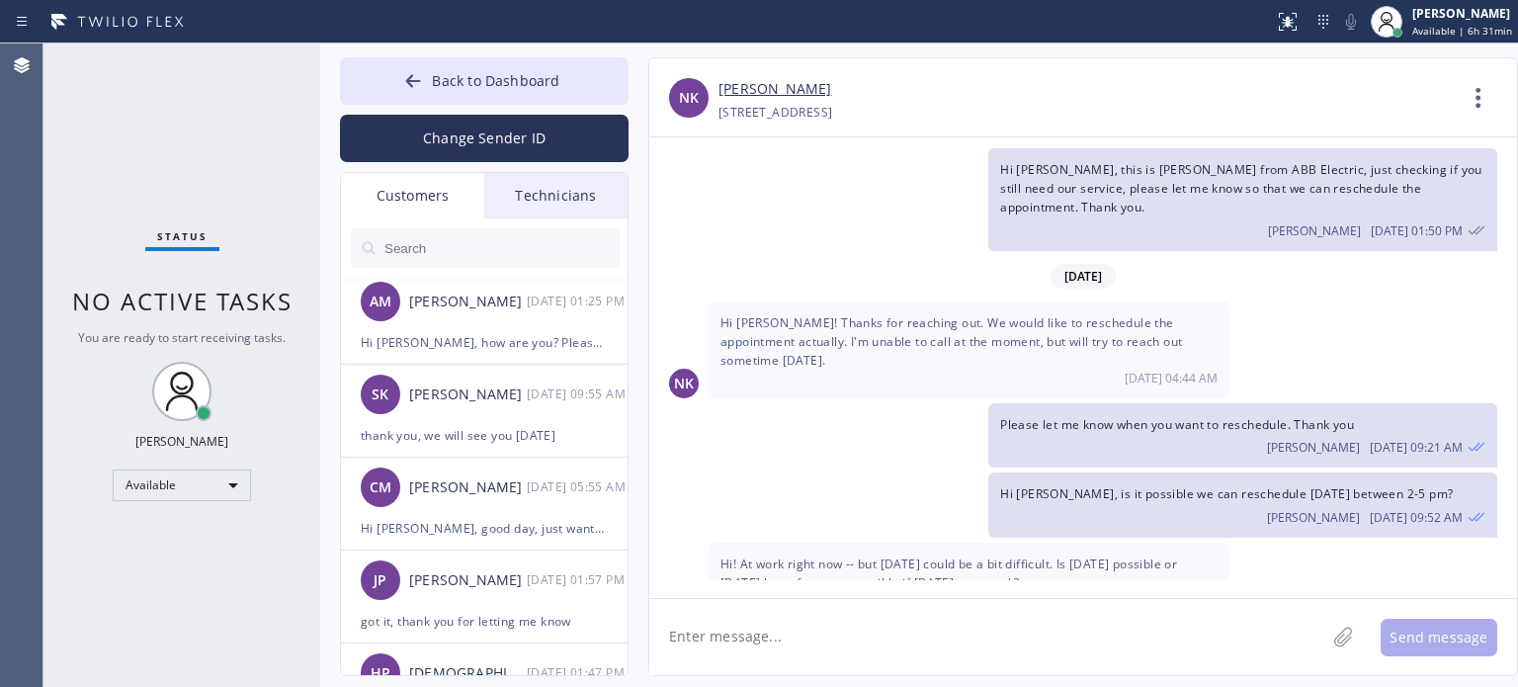
scroll to position [123, 0]
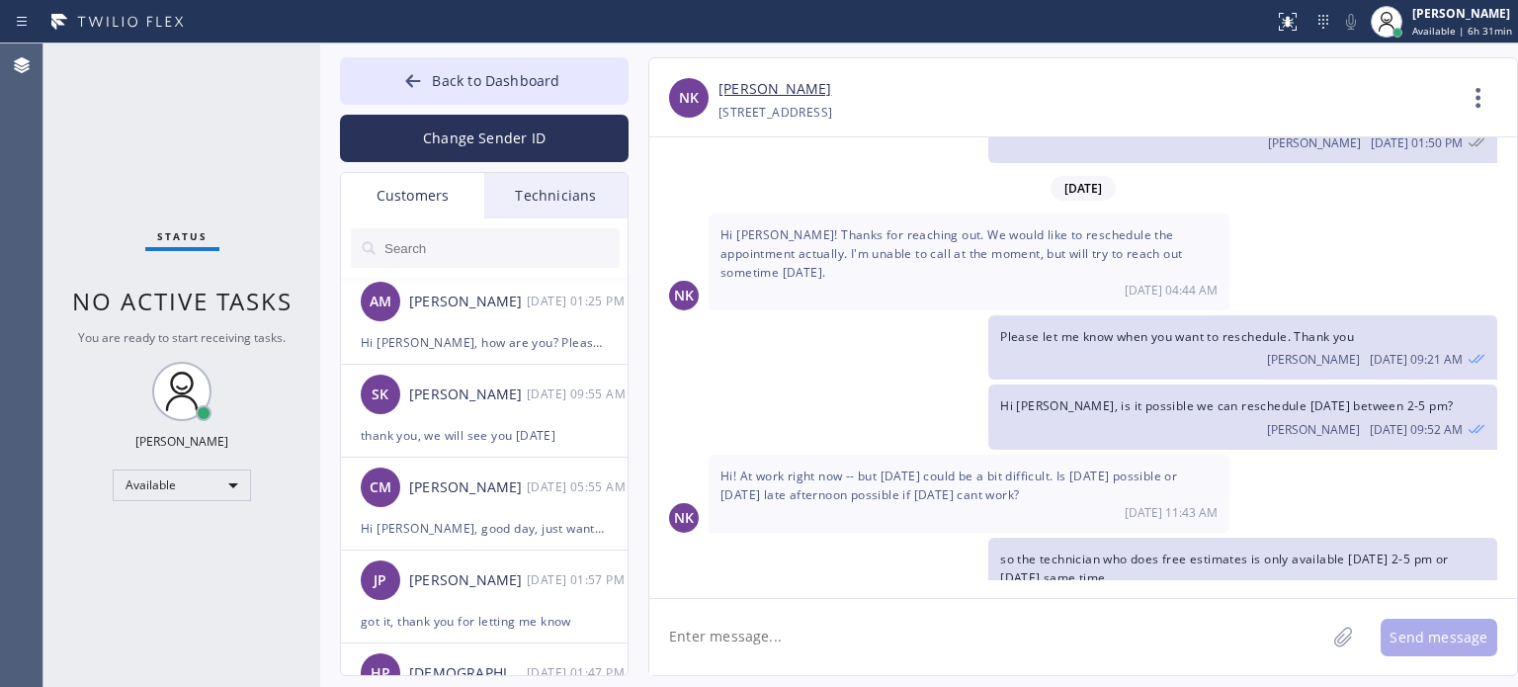
click at [1194, 105] on div "[PHONE_NUMBER] Choose phone number [PHONE_NUMBER] [STREET_ADDRESS]" at bounding box center [1086, 112] width 736 height 23
